Goal: Information Seeking & Learning: Find specific fact

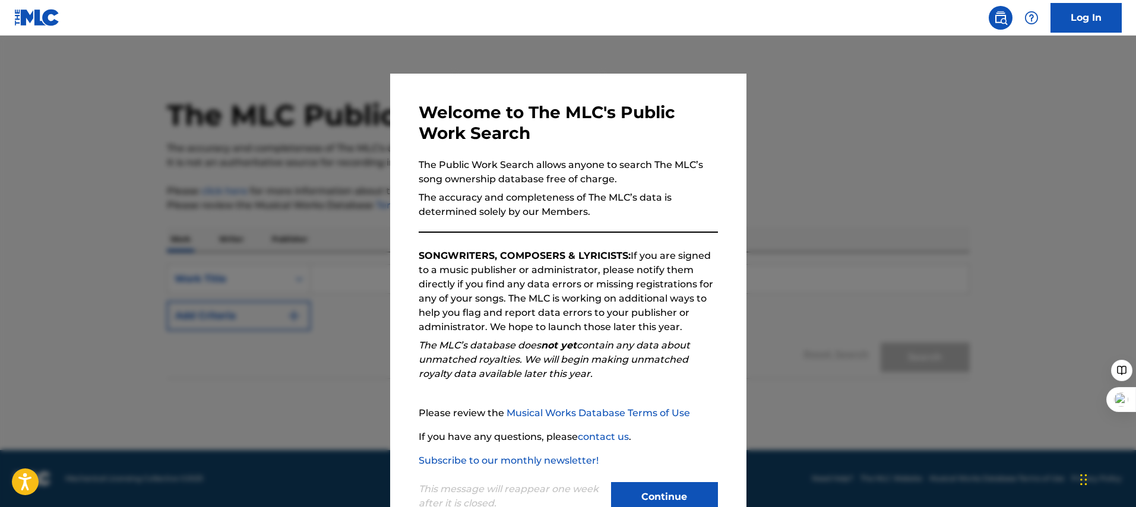
scroll to position [36, 0]
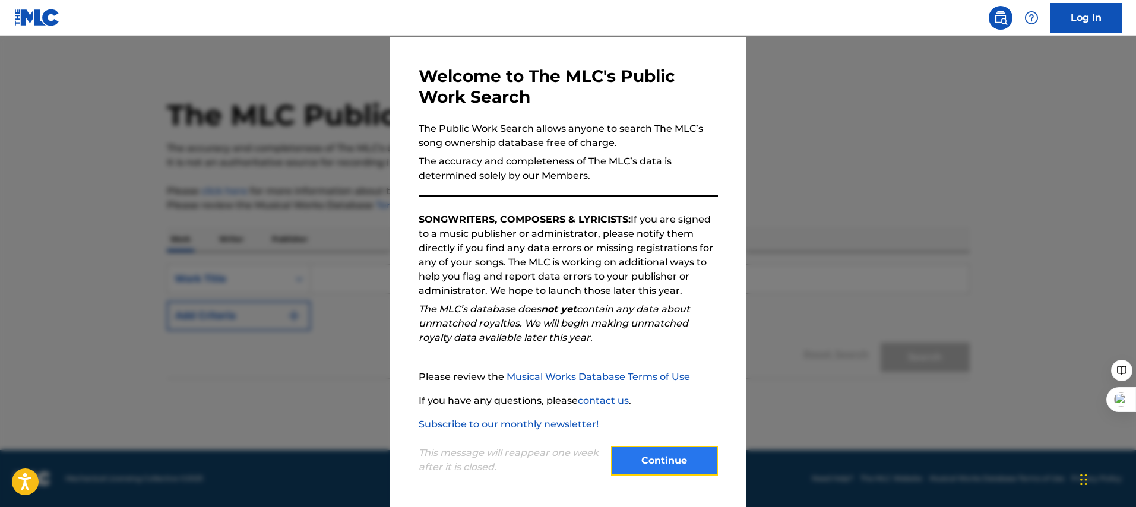
click at [658, 456] on button "Continue" at bounding box center [664, 461] width 107 height 30
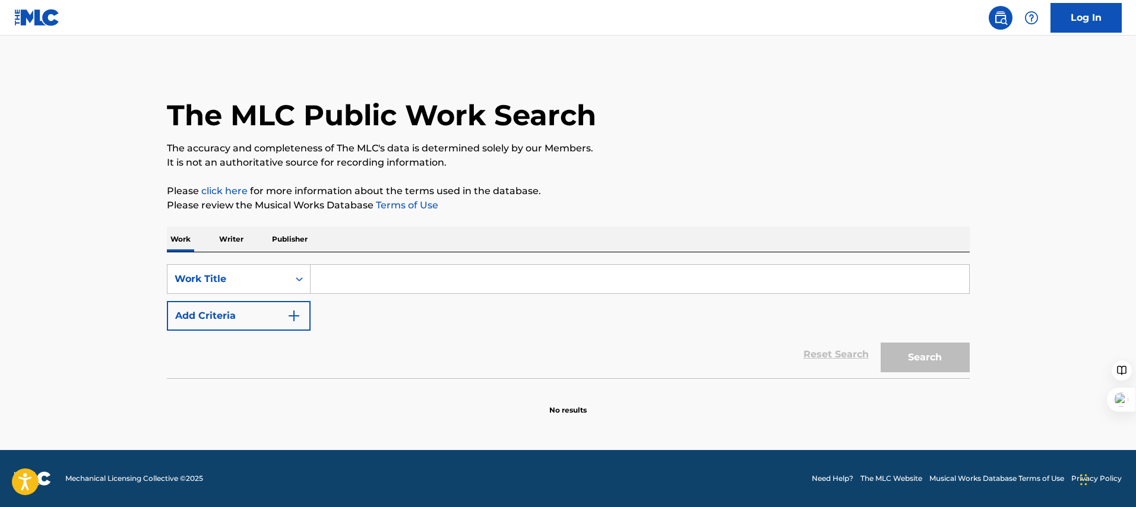
click at [378, 280] on input "Search Form" at bounding box center [640, 279] width 658 height 29
type input "wake up"
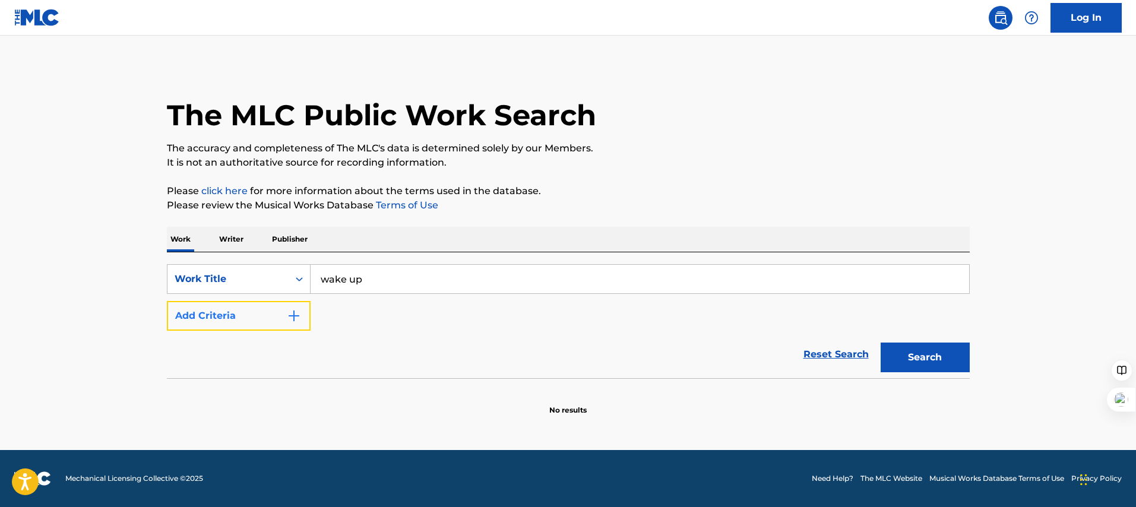
click at [281, 308] on button "Add Criteria" at bounding box center [239, 316] width 144 height 30
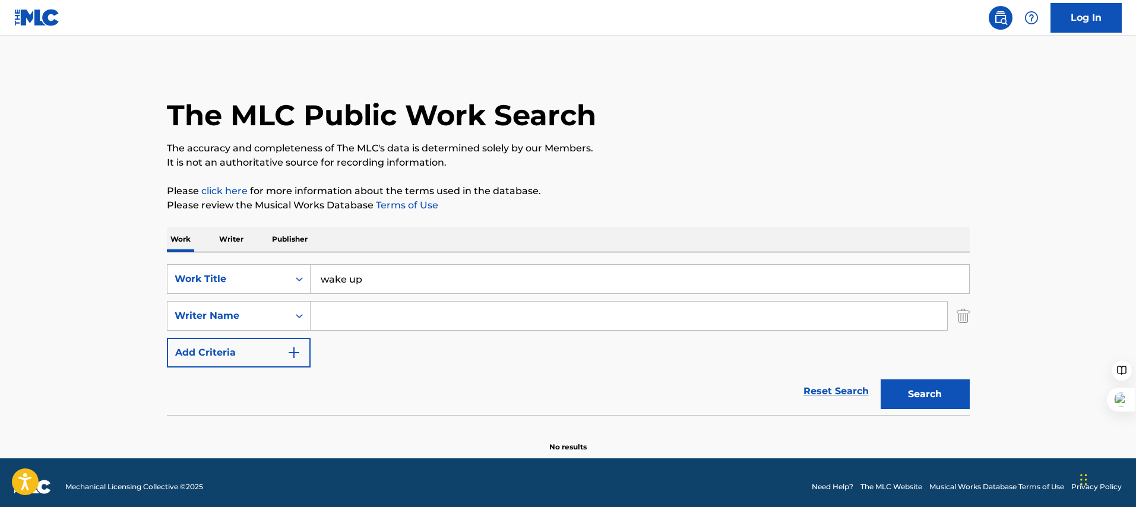
click at [373, 318] on input "Search Form" at bounding box center [629, 316] width 637 height 29
type input "[PERSON_NAME]"
click at [881, 379] on button "Search" at bounding box center [925, 394] width 89 height 30
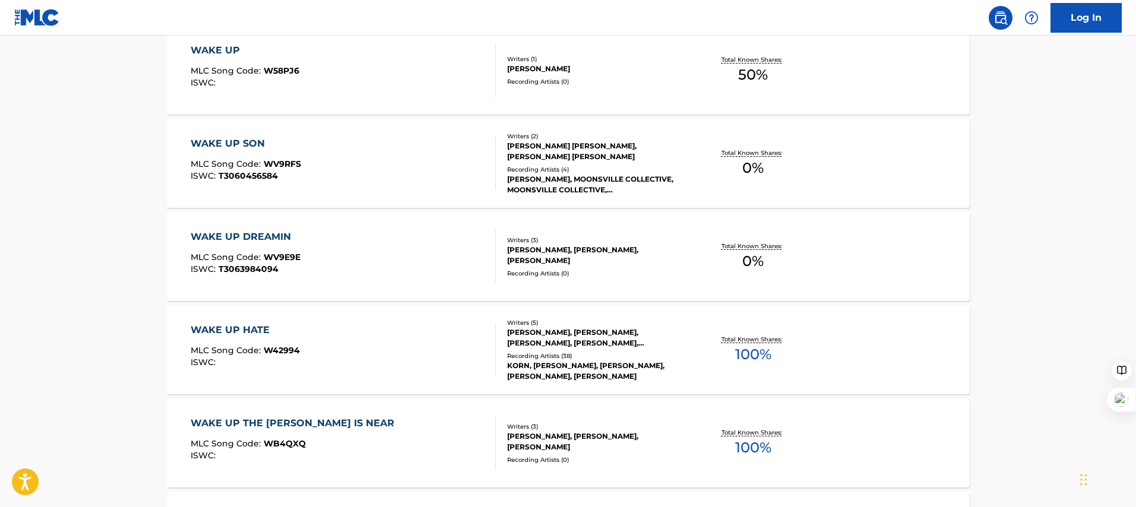
scroll to position [551, 0]
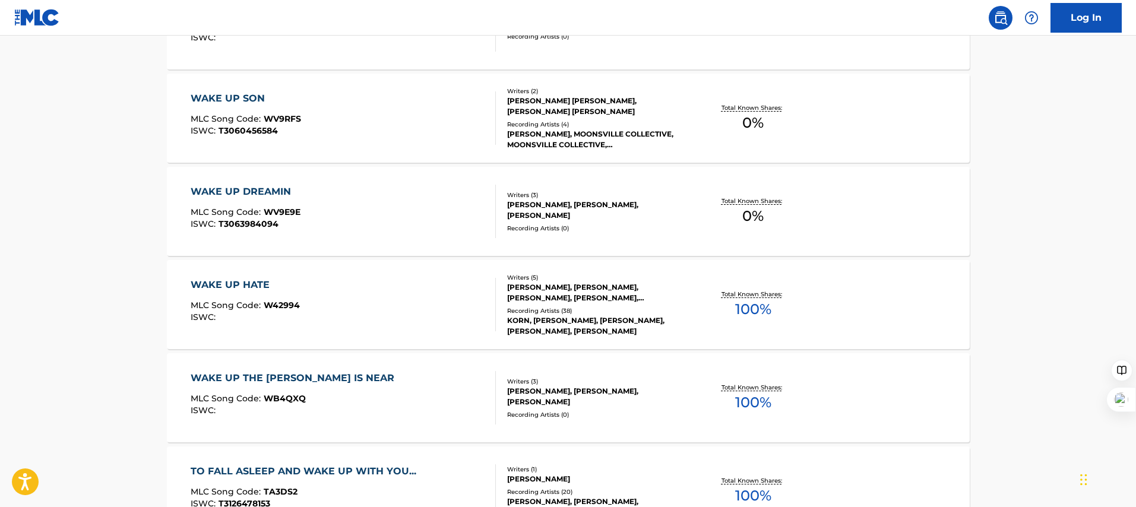
click at [606, 312] on div "Recording Artists ( 38 )" at bounding box center [596, 310] width 179 height 9
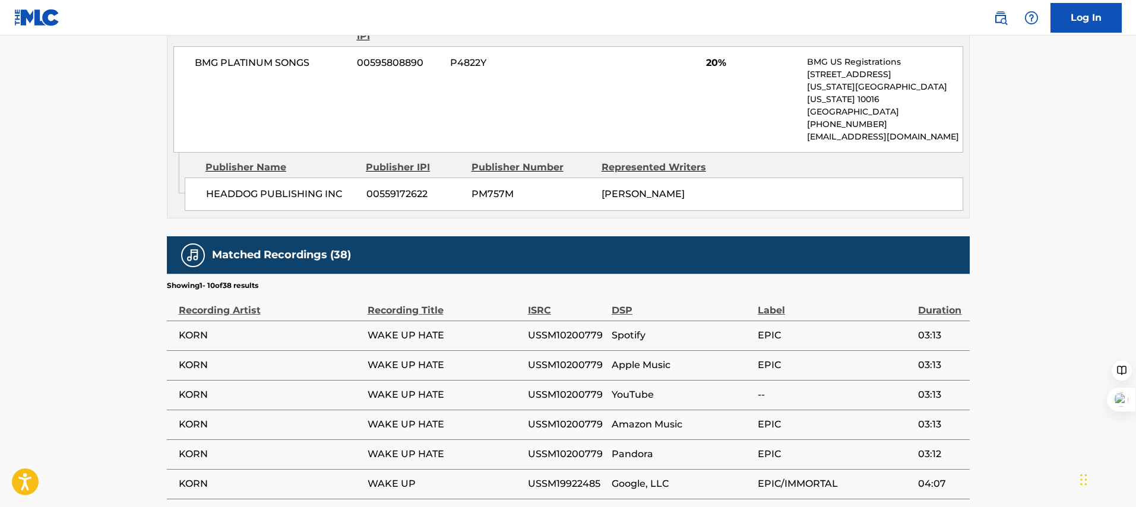
scroll to position [1600, 0]
